Goal: Transaction & Acquisition: Purchase product/service

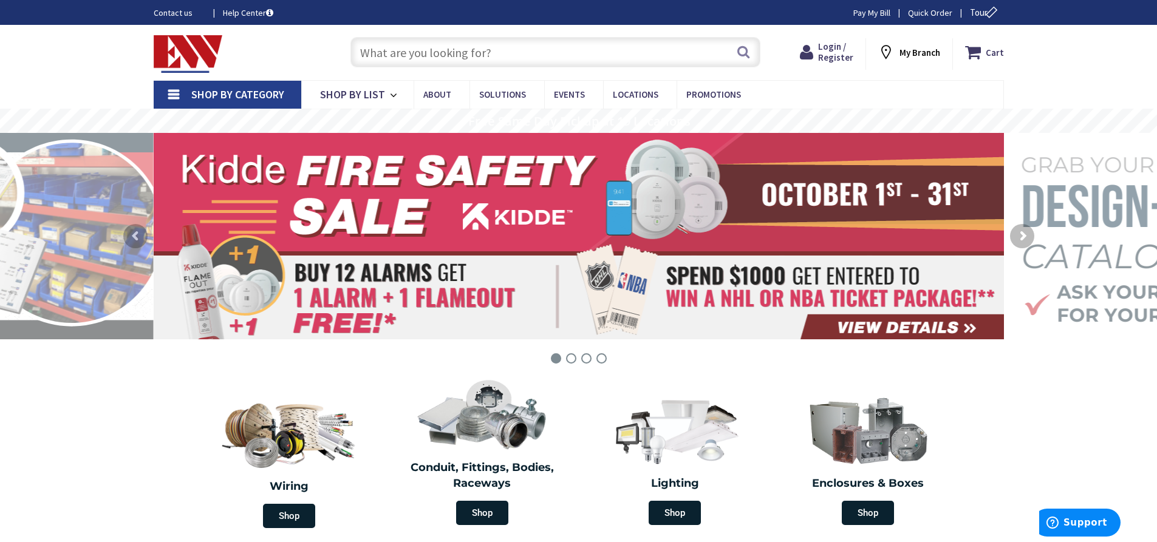
click at [483, 52] on input "text" at bounding box center [555, 52] width 410 height 30
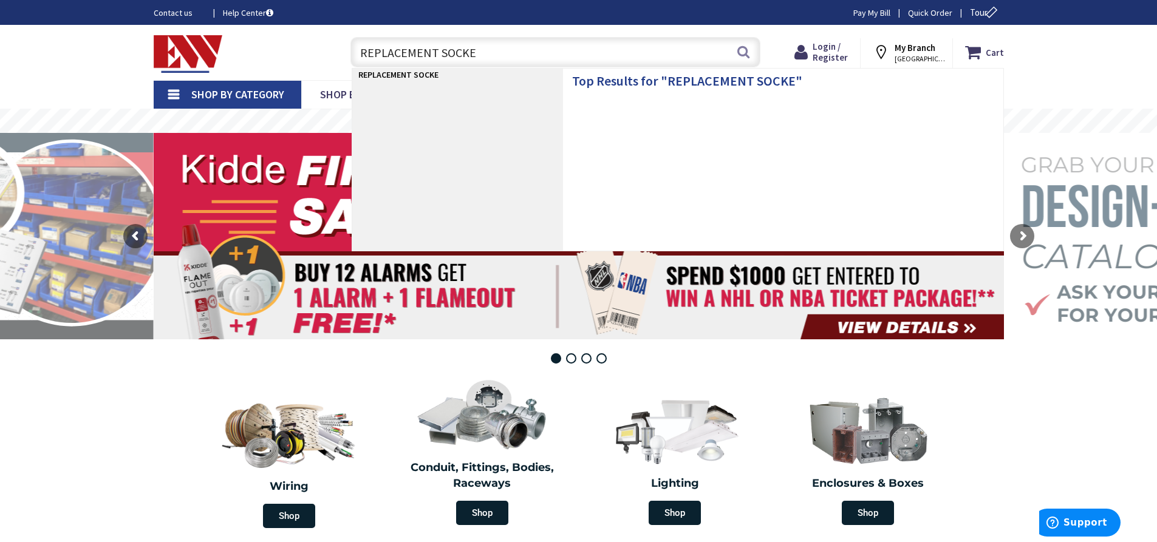
type input "REPLACEMENT SOCKET"
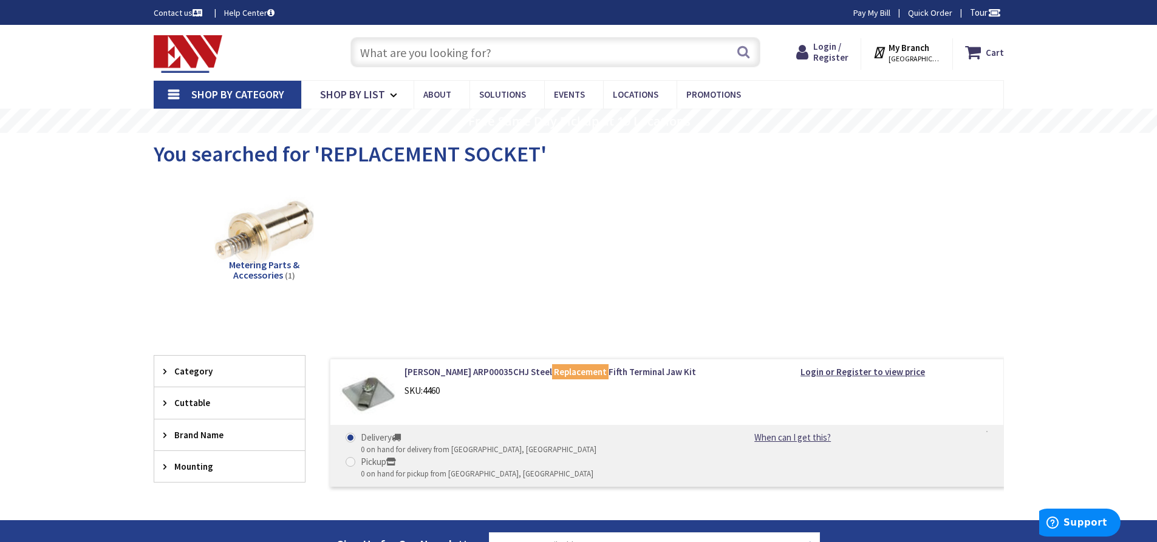
click at [517, 55] on input "text" at bounding box center [555, 52] width 410 height 30
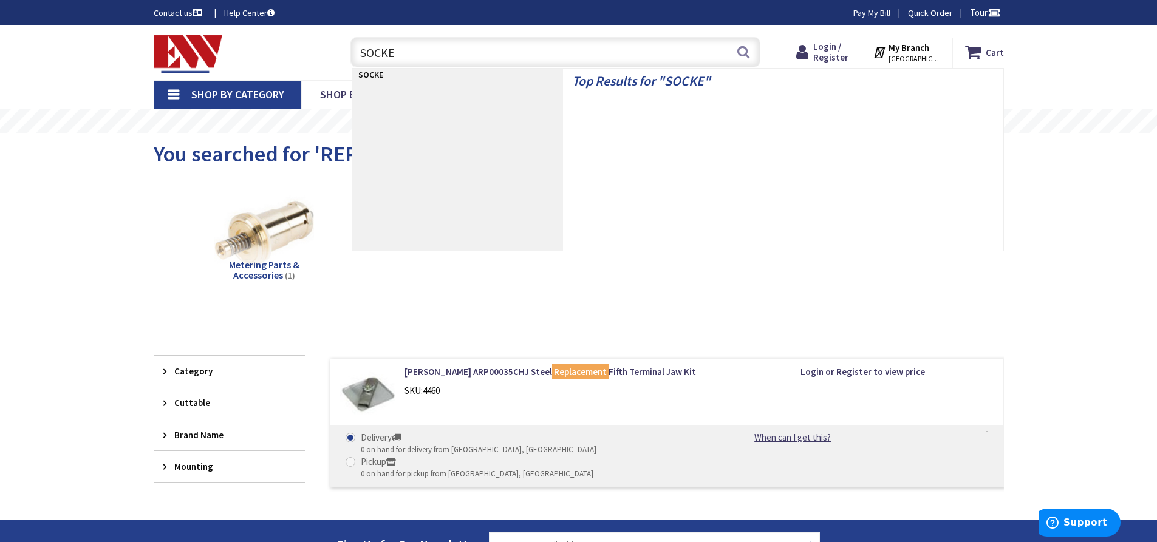
type input "SOCKET"
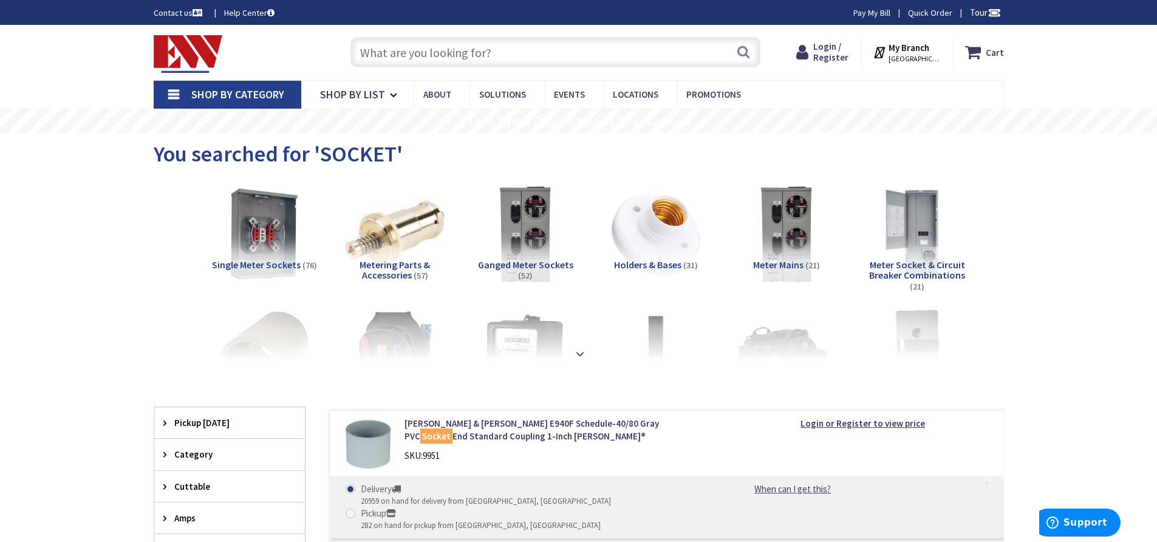
click at [584, 350] on strong at bounding box center [580, 353] width 15 height 13
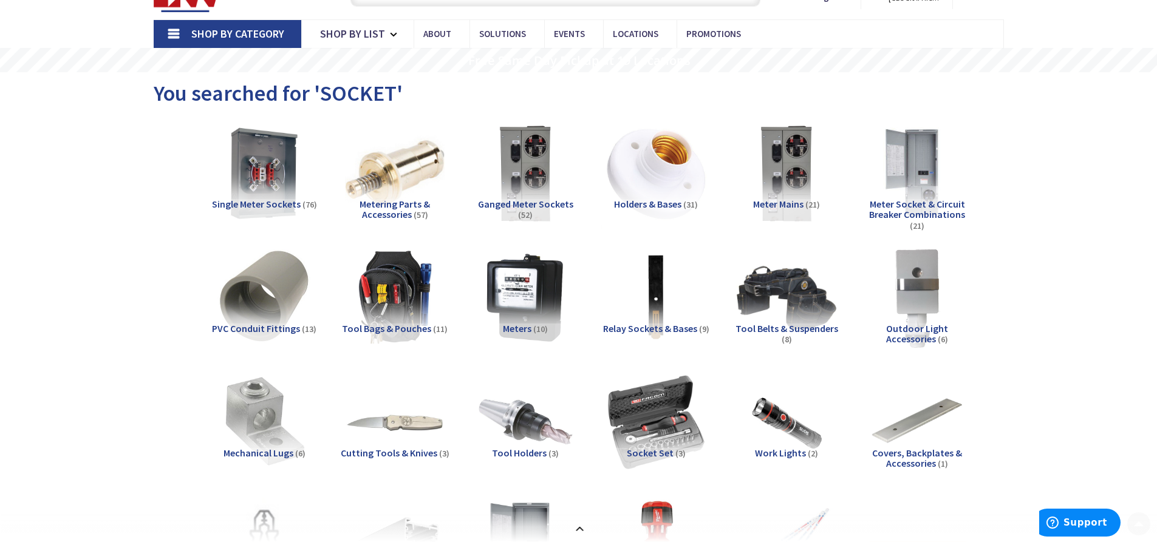
click at [654, 179] on img at bounding box center [656, 173] width 110 height 110
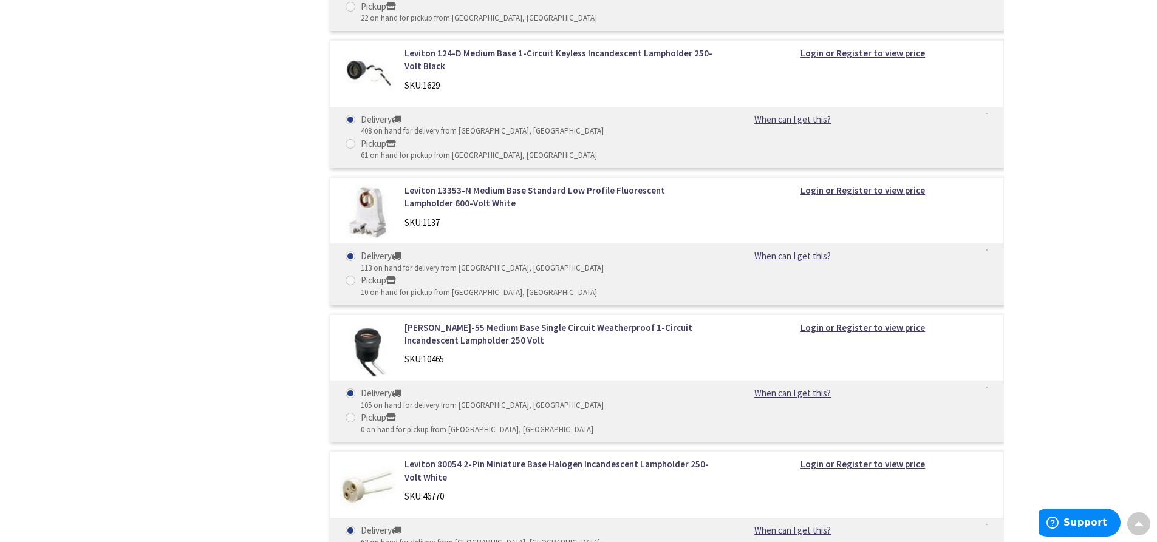
scroll to position [1257, 0]
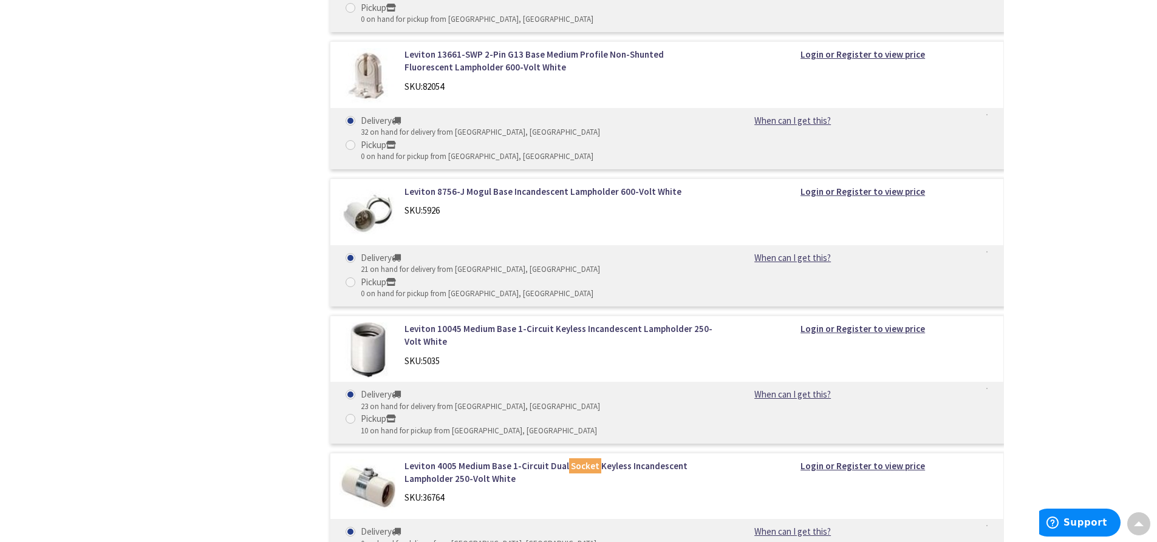
scroll to position [1925, 0]
click at [256, 206] on div "Filters 31 items Pickup [DATE] [GEOGRAPHIC_DATA] (0 mi) (7) [GEOGRAPHIC_DATA] (…" at bounding box center [230, 311] width 152 height 2744
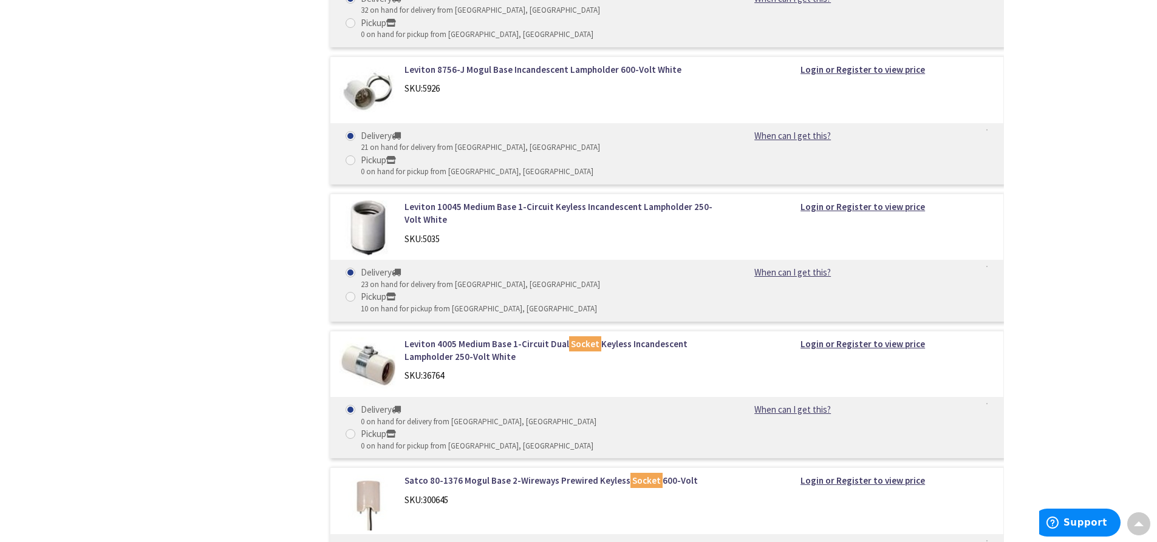
scroll to position [2046, 0]
